Goal: Transaction & Acquisition: Purchase product/service

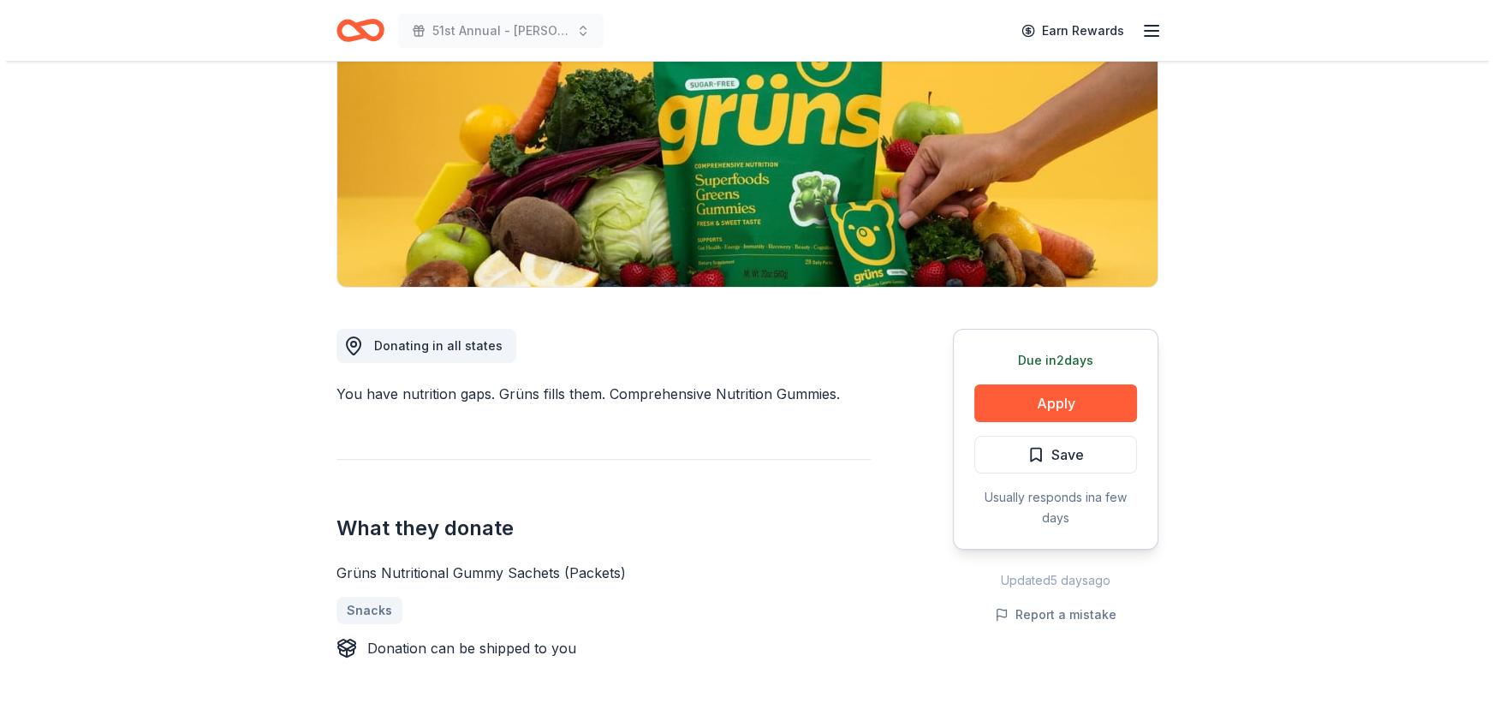
scroll to position [311, 0]
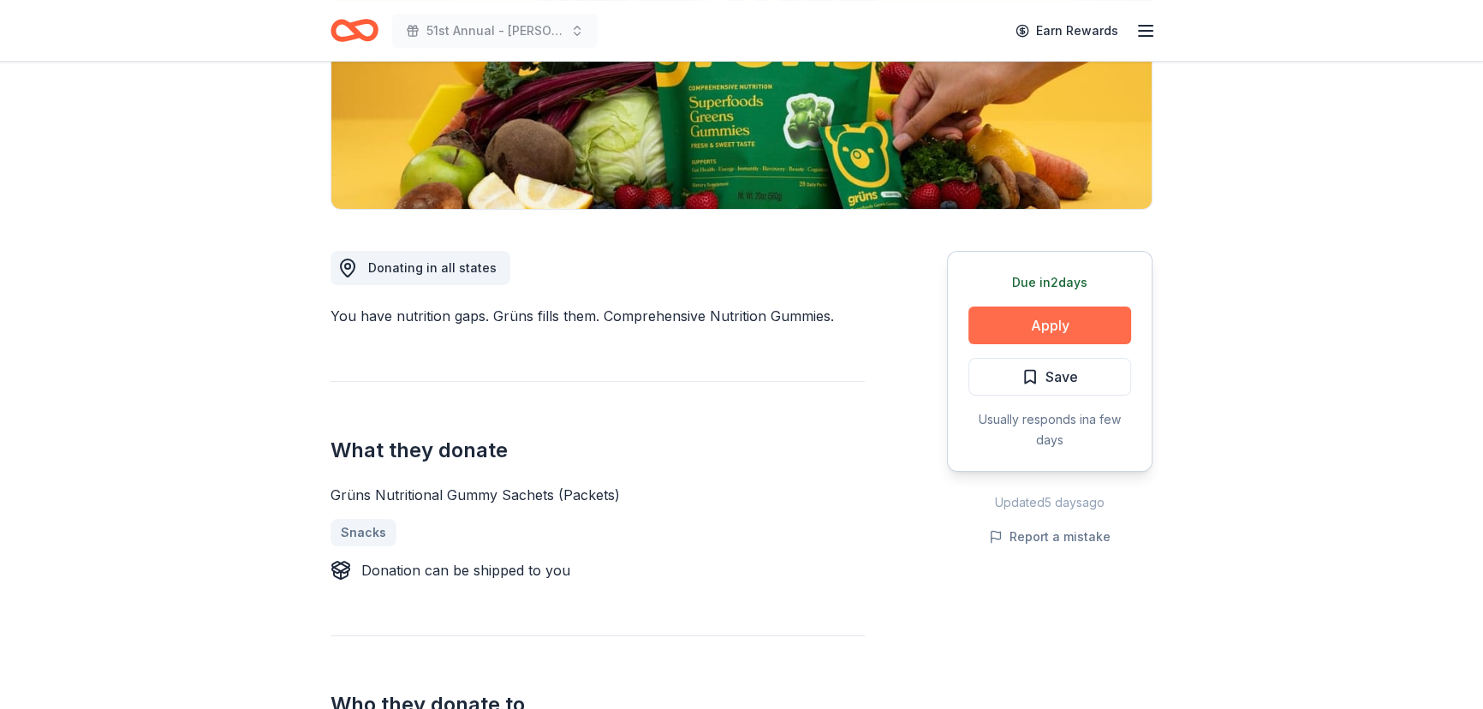
click at [1010, 329] on button "Apply" at bounding box center [1049, 325] width 163 height 38
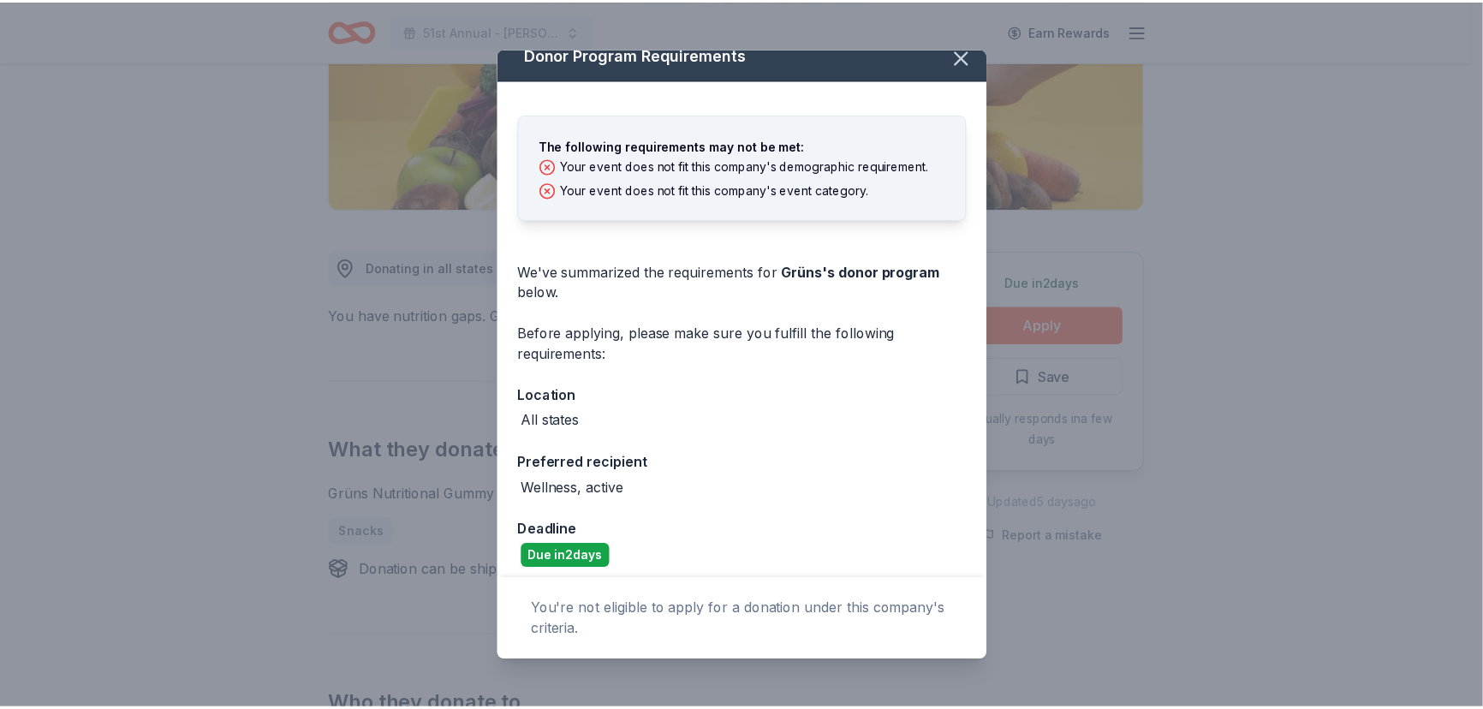
scroll to position [0, 0]
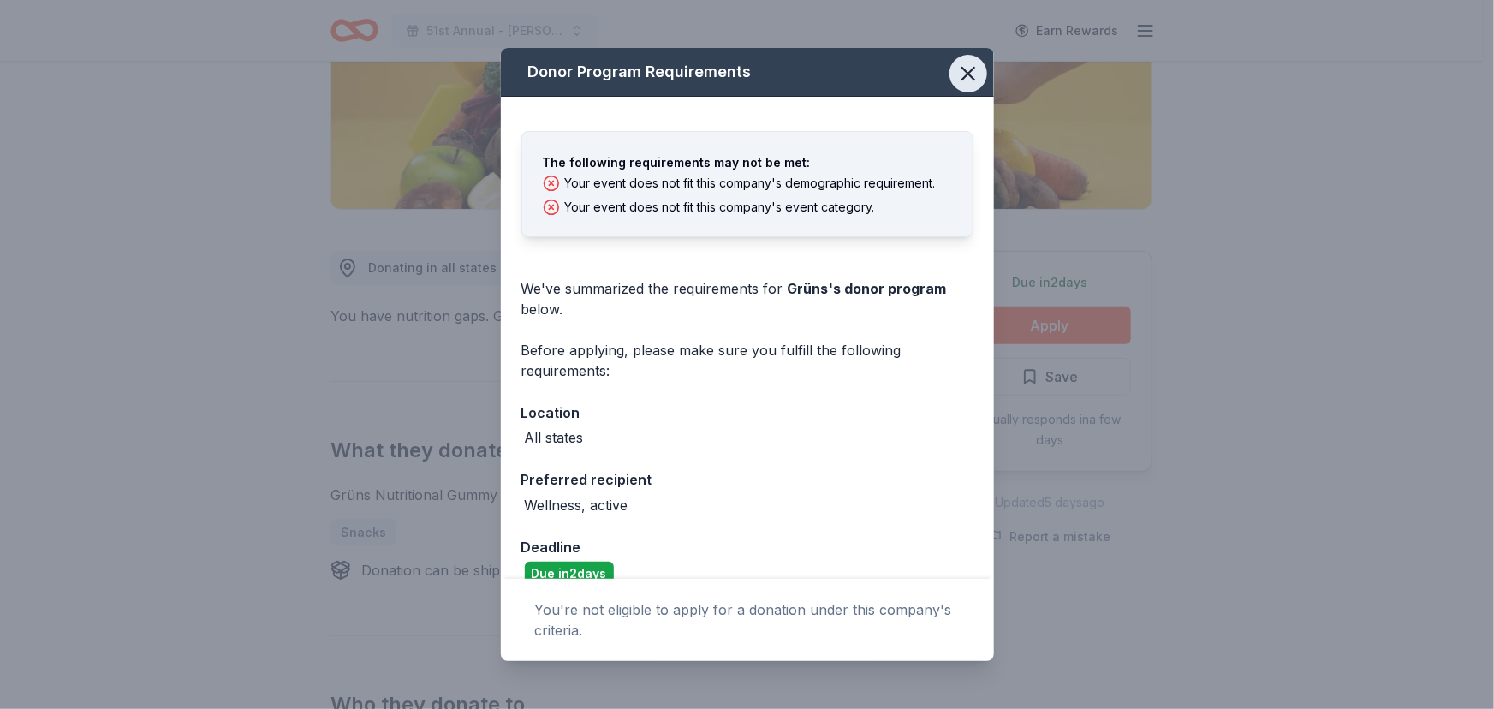
click at [962, 69] on icon "button" at bounding box center [968, 74] width 12 height 12
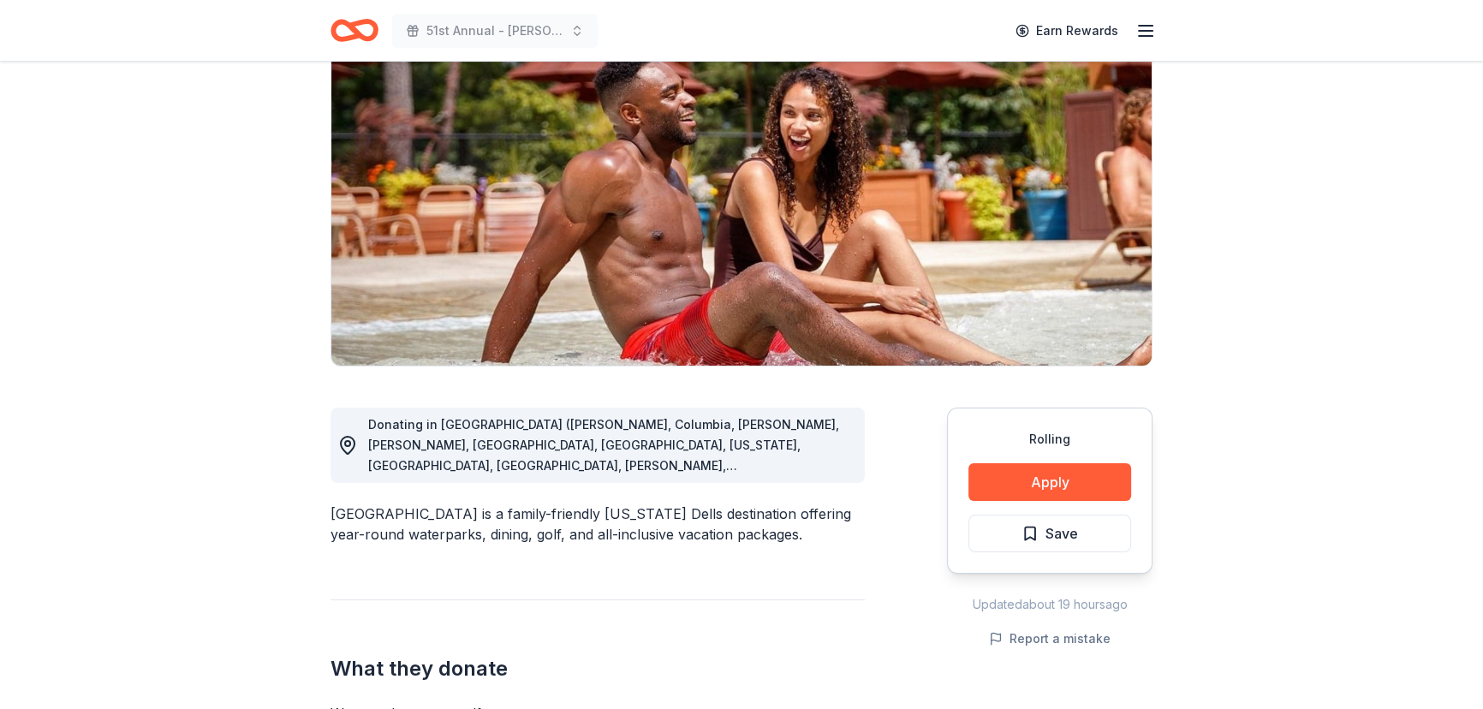
scroll to position [155, 0]
